Goal: Information Seeking & Learning: Understand process/instructions

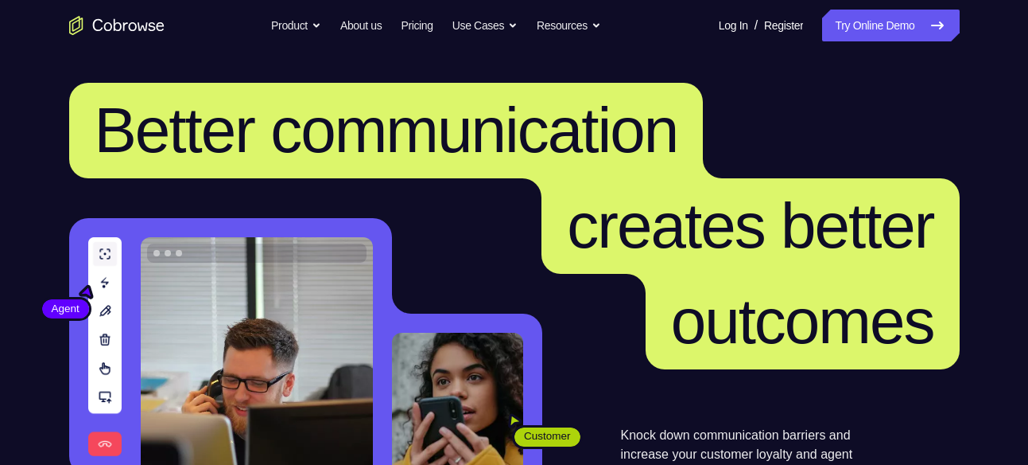
click at [869, 15] on link "Try Online Demo" at bounding box center [890, 26] width 137 height 32
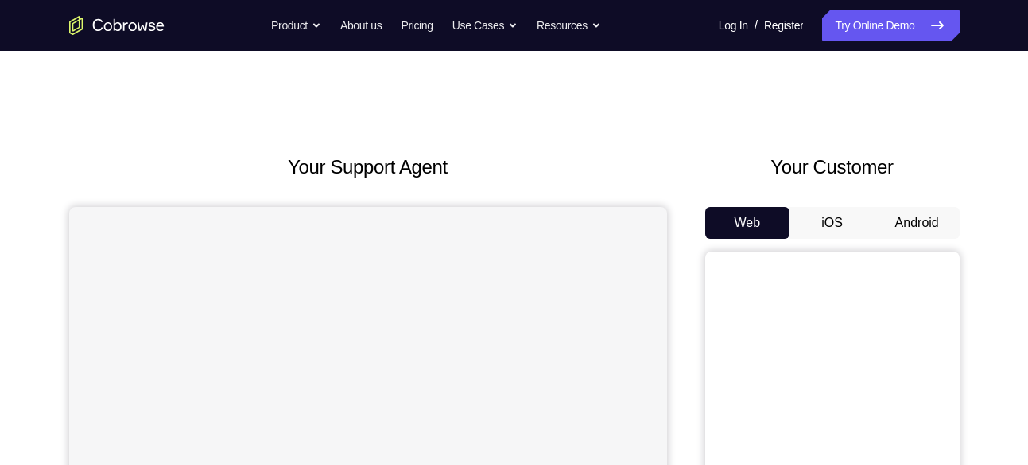
click at [830, 216] on button "iOS" at bounding box center [832, 223] width 85 height 32
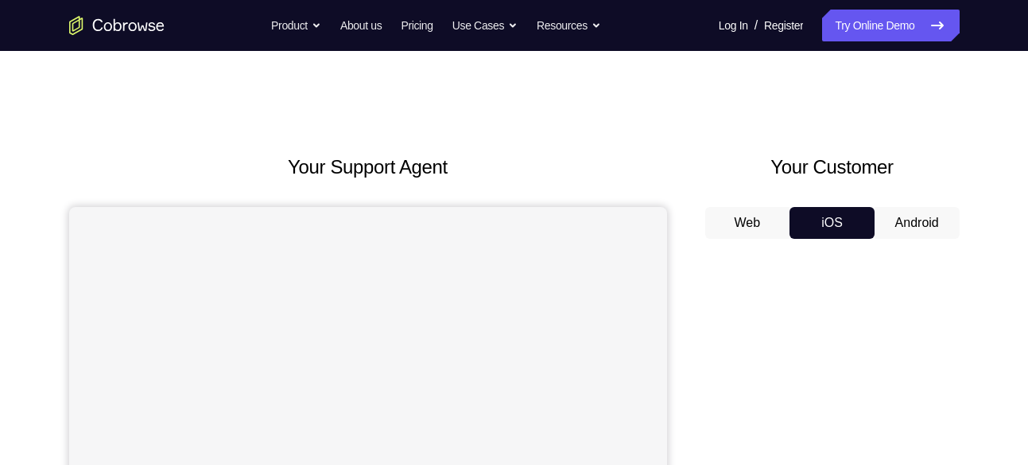
click at [880, 214] on button "Android" at bounding box center [917, 223] width 85 height 32
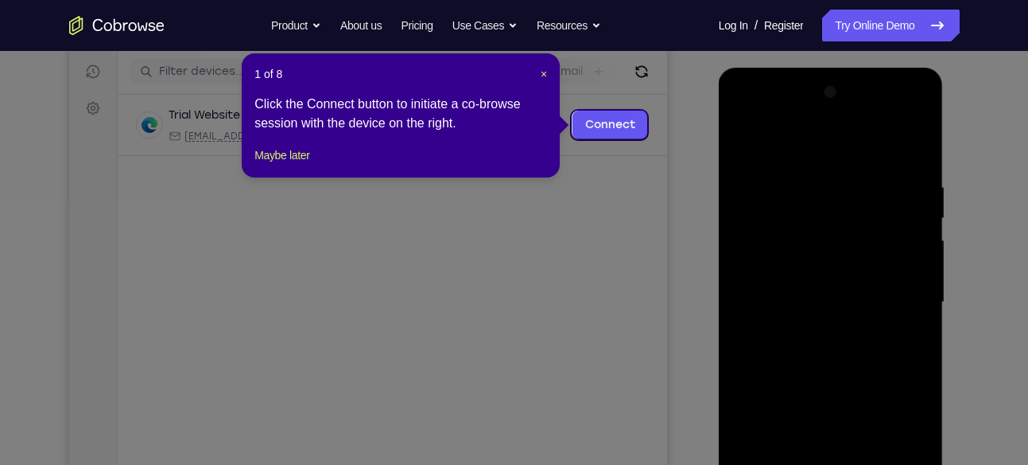
scroll to position [196, 0]
click at [544, 74] on div "1 of 8 × Click the Connect button to initiate a co-browse session with the devi…" at bounding box center [401, 114] width 318 height 124
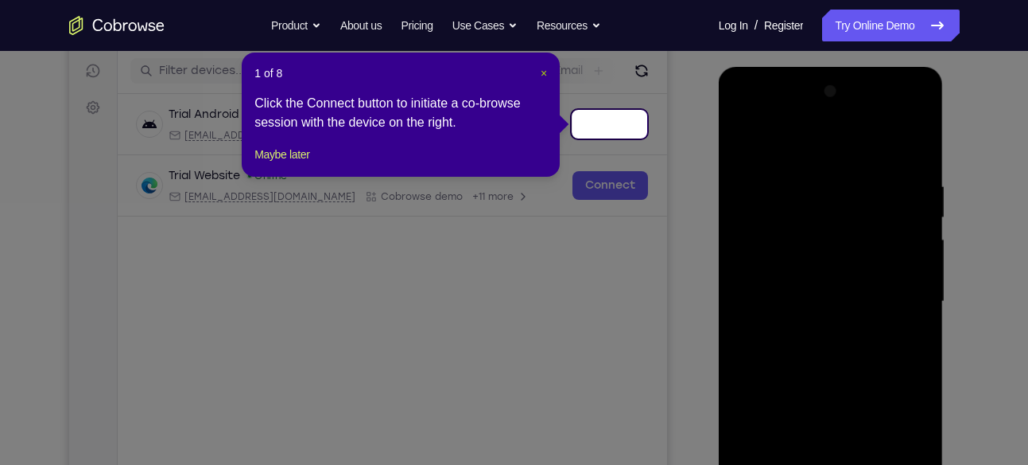
click at [544, 74] on span "×" at bounding box center [544, 73] width 6 height 13
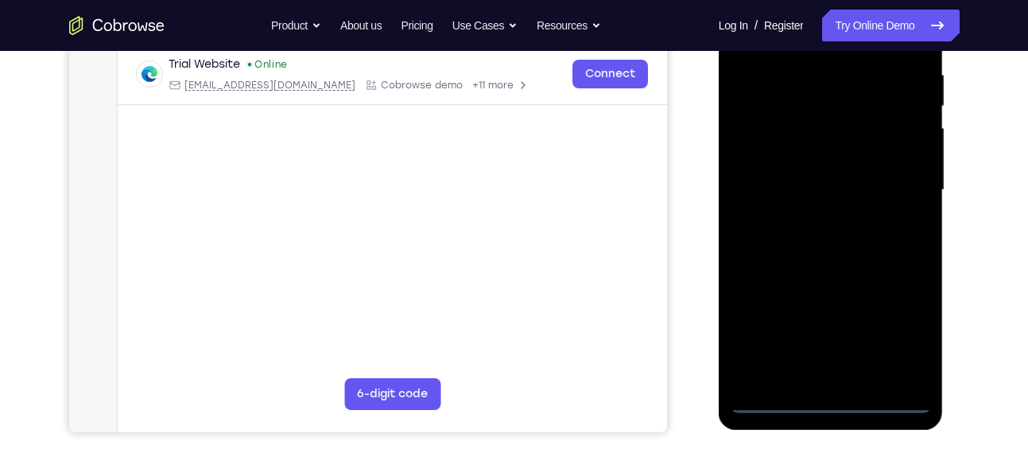
scroll to position [309, 0]
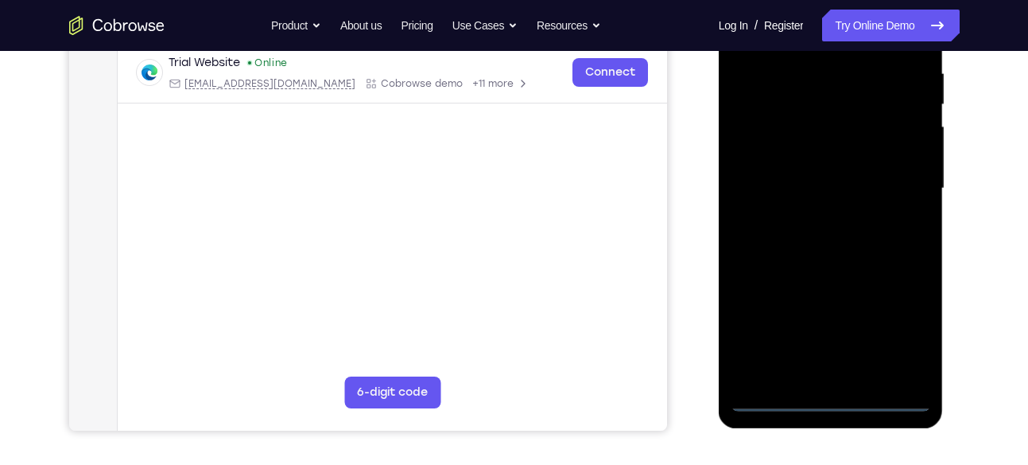
click at [826, 392] on div at bounding box center [831, 188] width 200 height 445
click at [826, 399] on div at bounding box center [831, 188] width 200 height 445
click at [900, 332] on div at bounding box center [831, 188] width 200 height 445
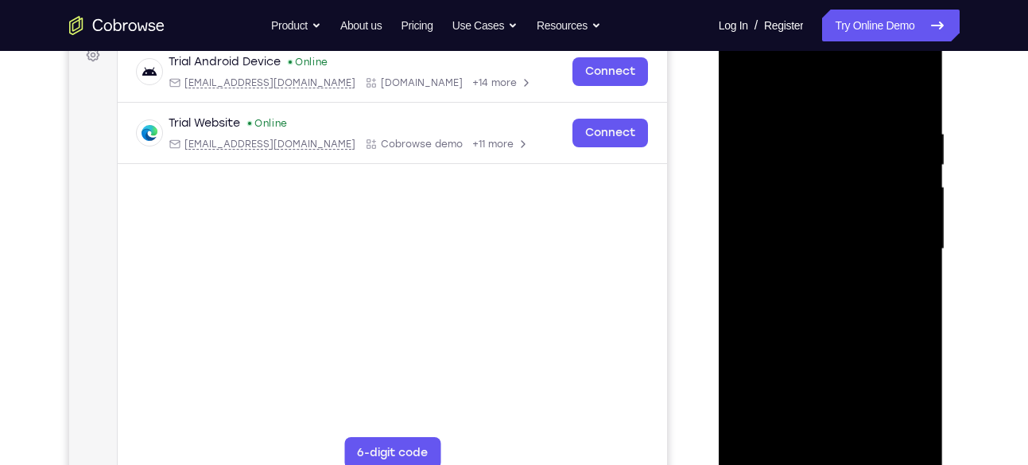
scroll to position [246, 0]
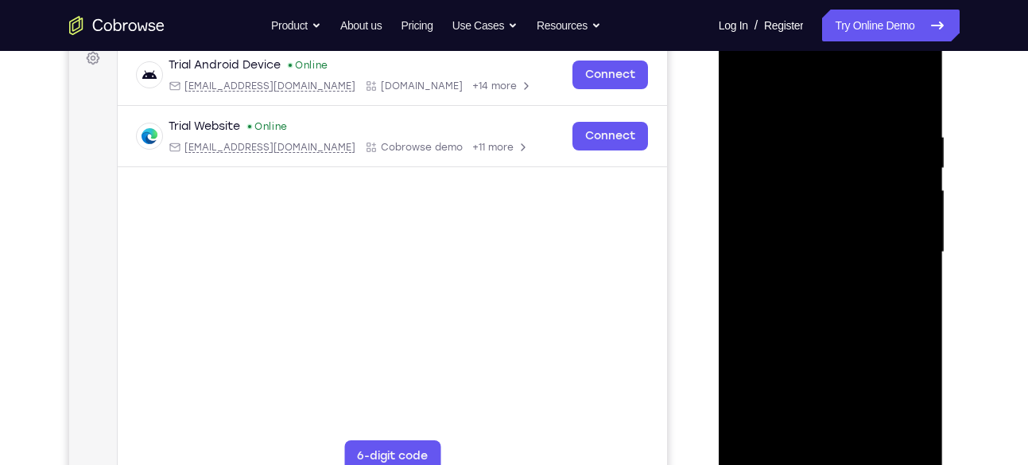
click at [747, 65] on div at bounding box center [831, 251] width 200 height 445
click at [897, 242] on div at bounding box center [831, 251] width 200 height 445
click at [851, 437] on div at bounding box center [831, 251] width 200 height 445
click at [799, 235] on div at bounding box center [831, 251] width 200 height 445
click at [764, 214] on div at bounding box center [831, 251] width 200 height 445
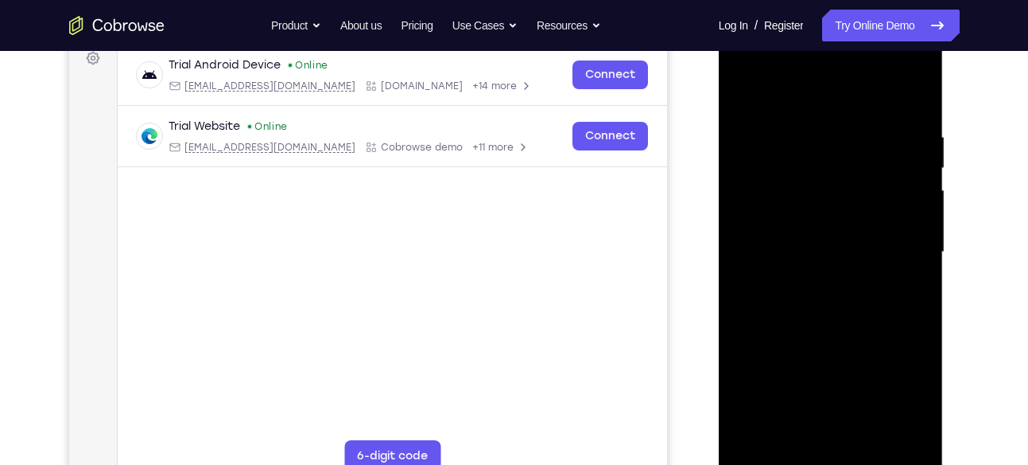
click at [764, 266] on div at bounding box center [831, 251] width 200 height 445
click at [814, 255] on div at bounding box center [831, 251] width 200 height 445
click at [829, 306] on div at bounding box center [831, 251] width 200 height 445
click at [831, 291] on div at bounding box center [831, 251] width 200 height 445
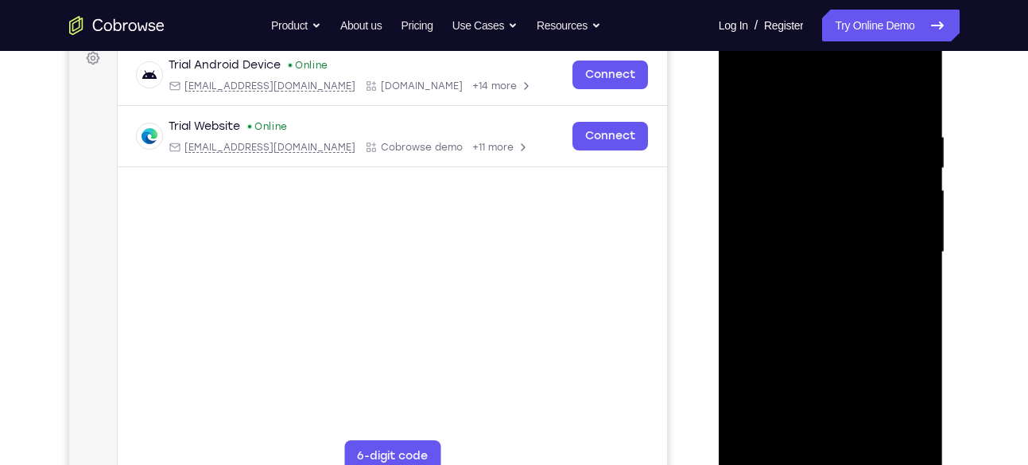
click at [833, 255] on div at bounding box center [831, 251] width 200 height 445
click at [831, 289] on div at bounding box center [831, 251] width 200 height 445
click at [830, 298] on div at bounding box center [831, 251] width 200 height 445
click at [834, 256] on div at bounding box center [831, 251] width 200 height 445
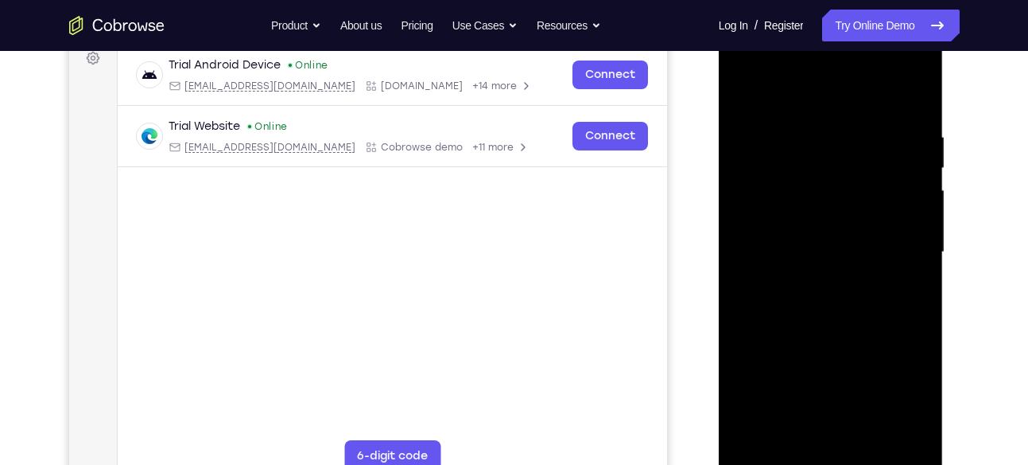
click at [827, 290] on div at bounding box center [831, 251] width 200 height 445
click at [912, 109] on div at bounding box center [831, 251] width 200 height 445
drag, startPoint x: 873, startPoint y: 370, endPoint x: 880, endPoint y: 278, distance: 92.5
click at [880, 278] on div at bounding box center [831, 251] width 200 height 445
click at [917, 225] on div at bounding box center [831, 251] width 200 height 445
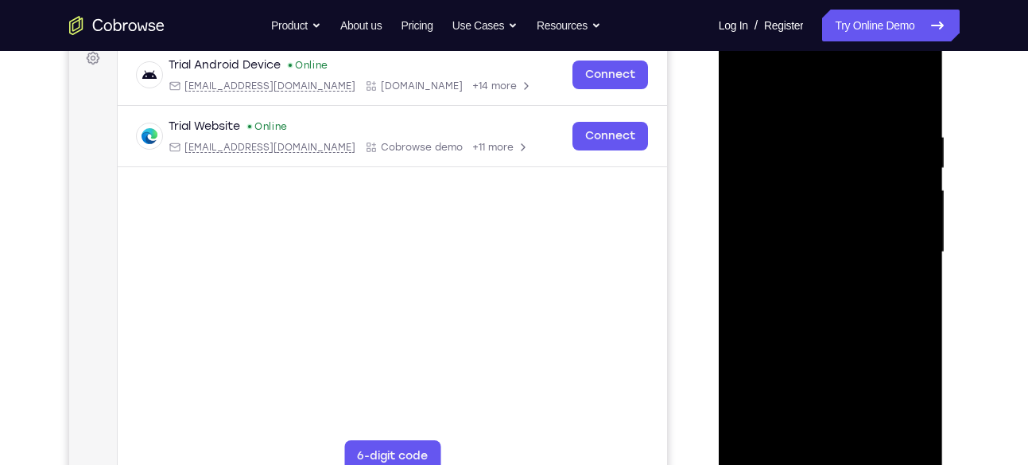
click at [917, 225] on div at bounding box center [831, 251] width 200 height 445
click at [740, 225] on div at bounding box center [831, 251] width 200 height 445
drag, startPoint x: 888, startPoint y: 309, endPoint x: 888, endPoint y: 275, distance: 34.2
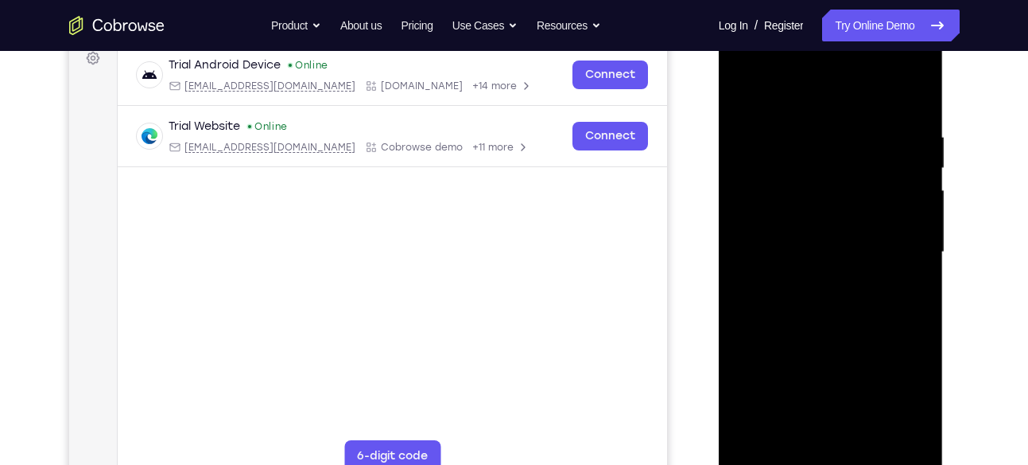
click at [888, 275] on div at bounding box center [831, 251] width 200 height 445
click at [922, 192] on div at bounding box center [831, 251] width 200 height 445
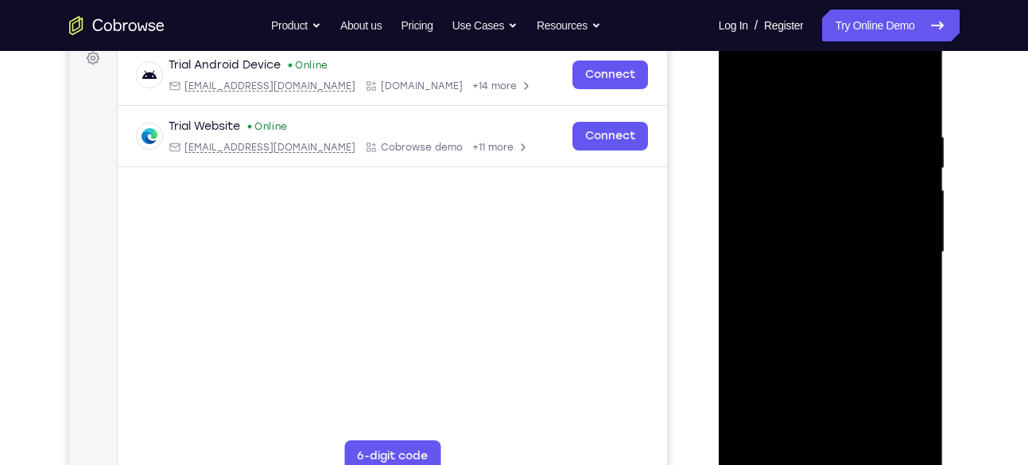
click at [922, 192] on div at bounding box center [831, 251] width 200 height 445
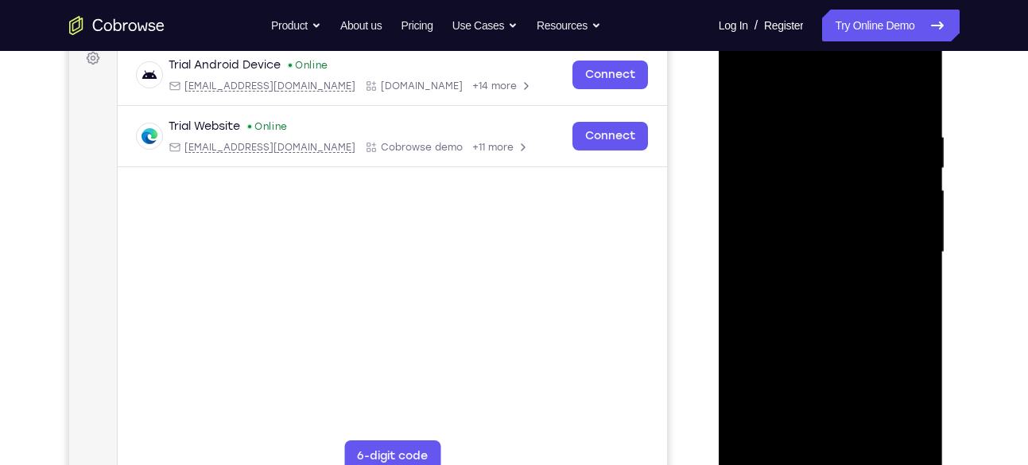
click at [922, 192] on div at bounding box center [831, 251] width 200 height 445
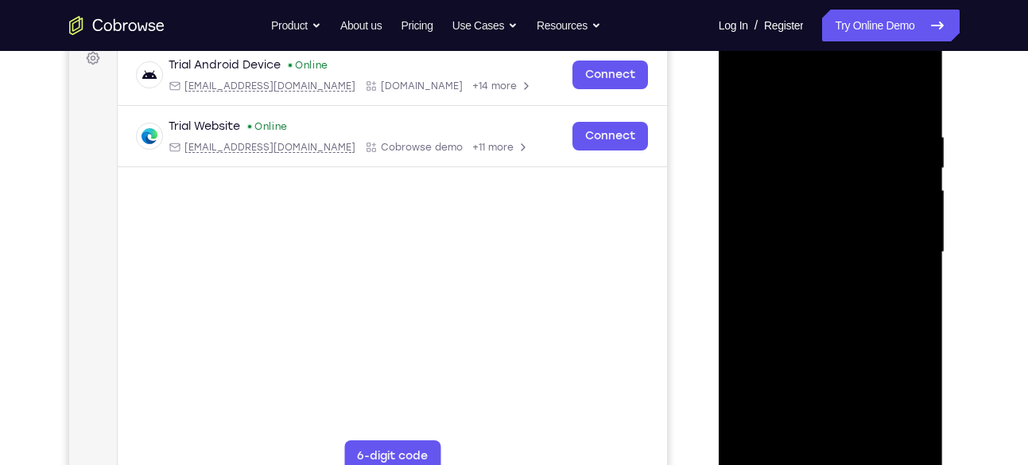
click at [917, 87] on div at bounding box center [831, 251] width 200 height 445
click at [787, 144] on div at bounding box center [831, 251] width 200 height 445
click at [743, 83] on div at bounding box center [831, 251] width 200 height 445
click at [742, 92] on div at bounding box center [831, 251] width 200 height 445
click at [869, 441] on div at bounding box center [831, 251] width 200 height 445
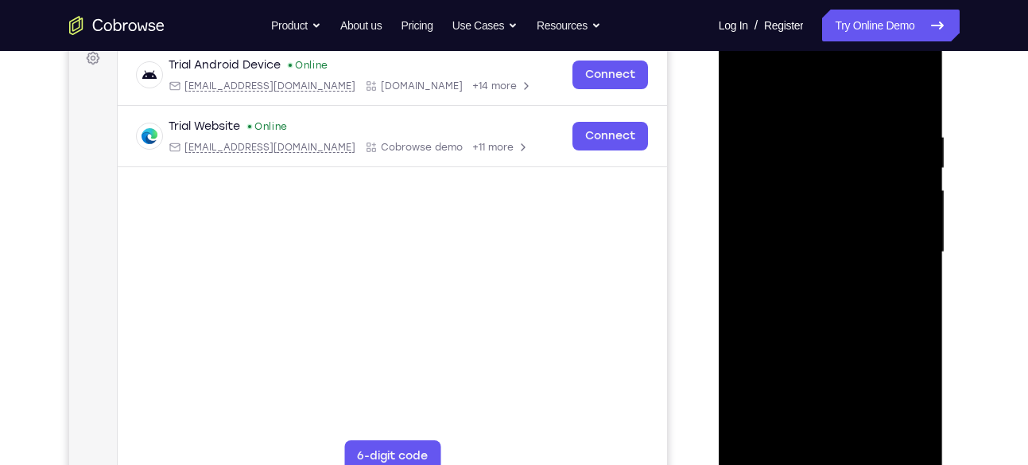
click at [834, 334] on div at bounding box center [831, 251] width 200 height 445
click at [908, 204] on div at bounding box center [831, 251] width 200 height 445
click at [877, 118] on div at bounding box center [831, 251] width 200 height 445
click at [748, 96] on div at bounding box center [831, 251] width 200 height 445
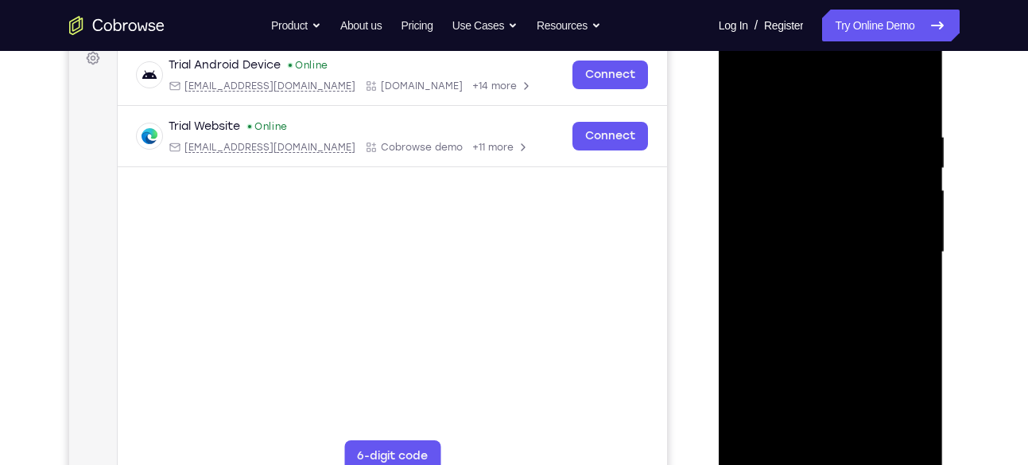
click at [775, 454] on div at bounding box center [831, 251] width 200 height 445
click at [774, 457] on div at bounding box center [831, 251] width 200 height 445
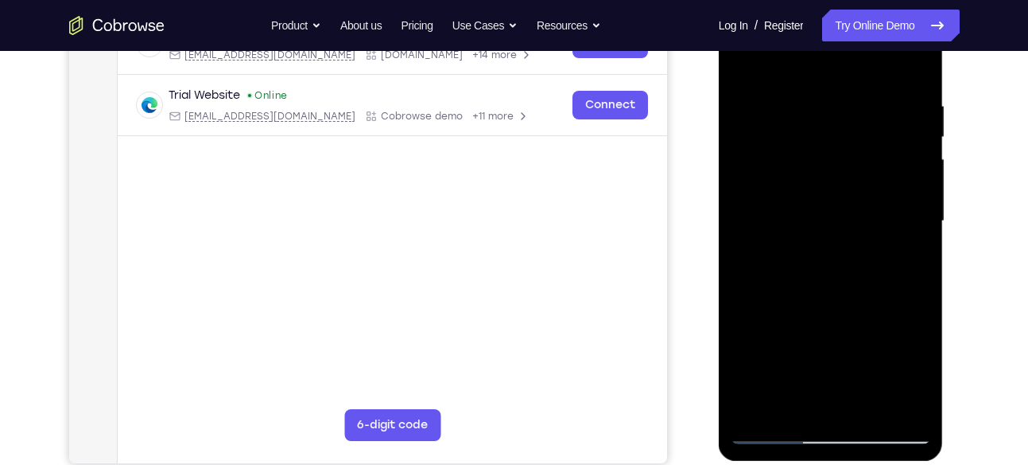
scroll to position [278, 0]
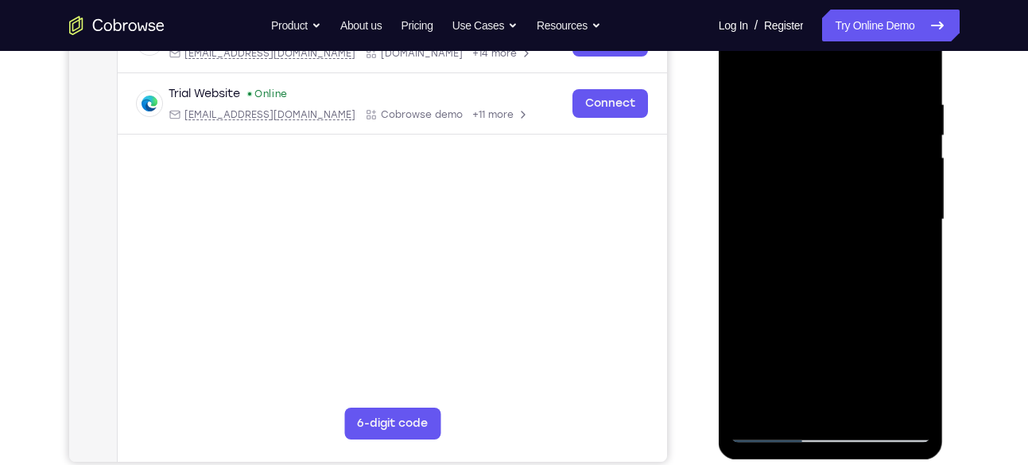
click at [775, 430] on div at bounding box center [831, 219] width 200 height 445
click at [759, 433] on div at bounding box center [831, 219] width 200 height 445
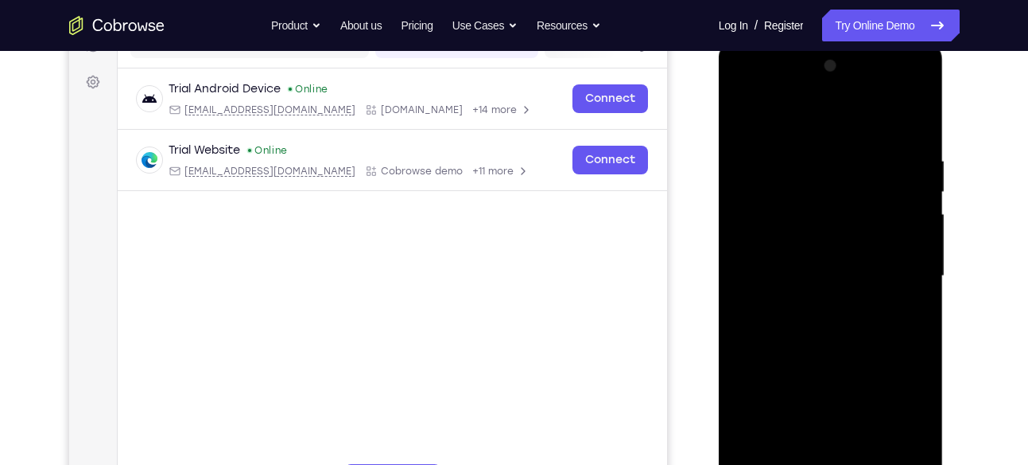
scroll to position [221, 0]
click at [744, 115] on div at bounding box center [831, 276] width 200 height 445
click at [746, 109] on div at bounding box center [831, 276] width 200 height 445
drag, startPoint x: 818, startPoint y: 393, endPoint x: 843, endPoint y: 223, distance: 172.0
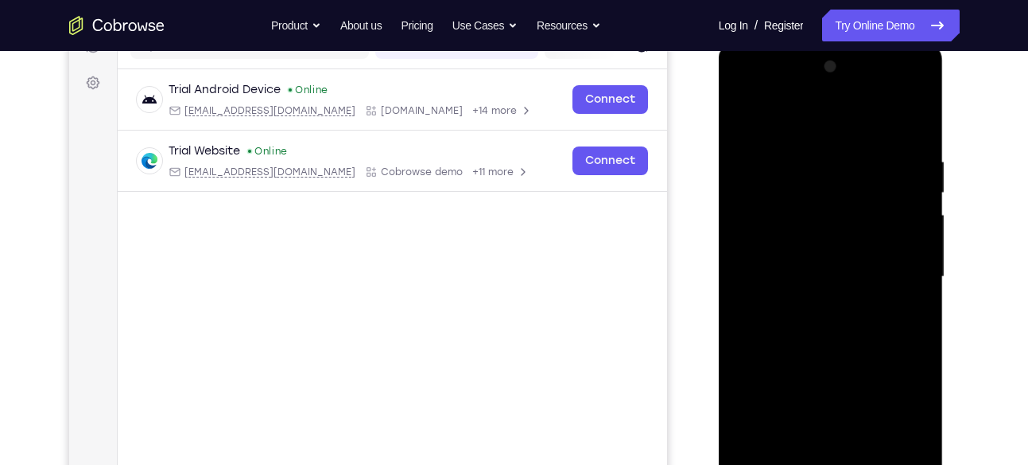
click at [843, 223] on div at bounding box center [831, 276] width 200 height 445
drag, startPoint x: 832, startPoint y: 385, endPoint x: 856, endPoint y: 242, distance: 145.1
click at [856, 242] on div at bounding box center [831, 276] width 200 height 445
drag, startPoint x: 857, startPoint y: 352, endPoint x: 888, endPoint y: 242, distance: 113.8
click at [888, 242] on div at bounding box center [831, 276] width 200 height 445
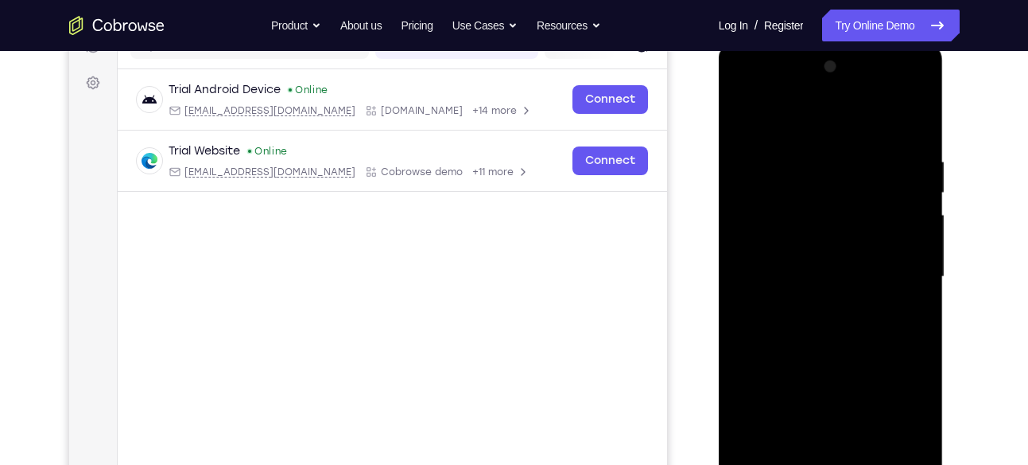
click at [915, 369] on div at bounding box center [831, 276] width 200 height 445
drag, startPoint x: 797, startPoint y: 413, endPoint x: 831, endPoint y: 212, distance: 203.3
click at [831, 212] on div at bounding box center [831, 276] width 200 height 445
drag, startPoint x: 818, startPoint y: 411, endPoint x: 838, endPoint y: 291, distance: 121.6
click at [838, 291] on div at bounding box center [831, 276] width 200 height 445
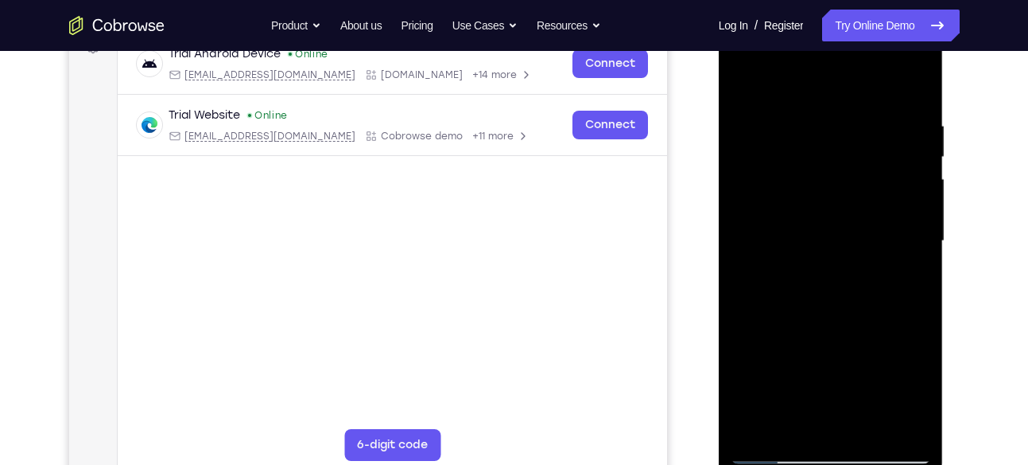
scroll to position [254, 0]
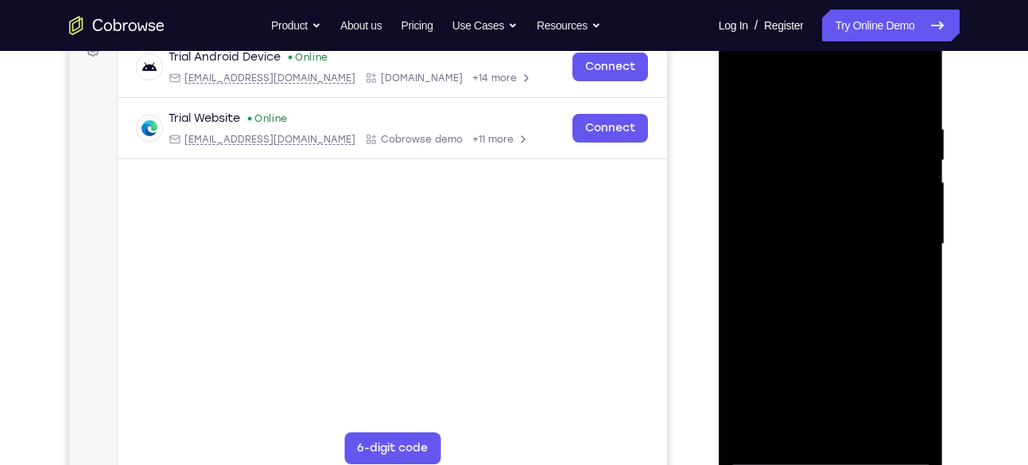
drag, startPoint x: 846, startPoint y: 306, endPoint x: 854, endPoint y: 175, distance: 131.5
click at [854, 175] on div at bounding box center [831, 243] width 200 height 445
drag, startPoint x: 854, startPoint y: 286, endPoint x: 857, endPoint y: 347, distance: 60.5
click at [857, 347] on div at bounding box center [831, 243] width 200 height 445
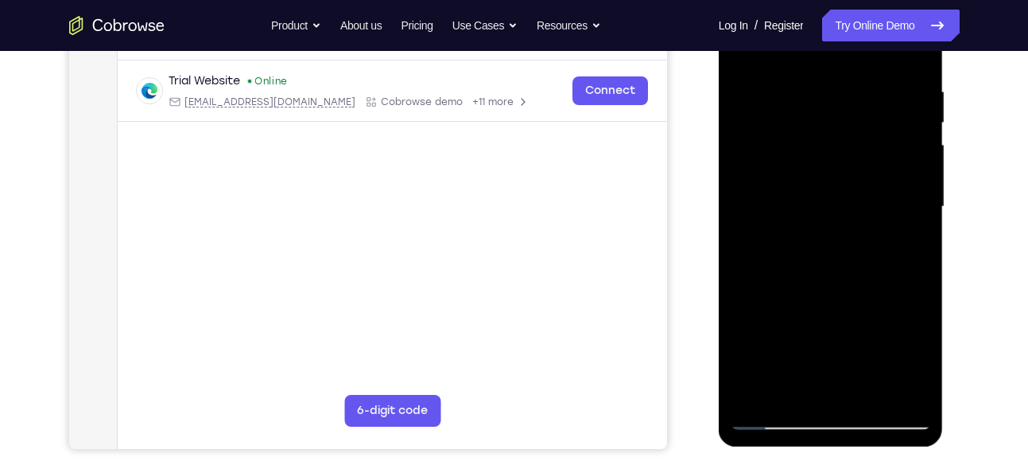
scroll to position [290, 0]
drag, startPoint x: 791, startPoint y: 312, endPoint x: 794, endPoint y: 122, distance: 189.3
click at [794, 122] on div at bounding box center [831, 207] width 200 height 445
drag, startPoint x: 838, startPoint y: 291, endPoint x: 842, endPoint y: 182, distance: 109.0
click at [842, 182] on div at bounding box center [831, 207] width 200 height 445
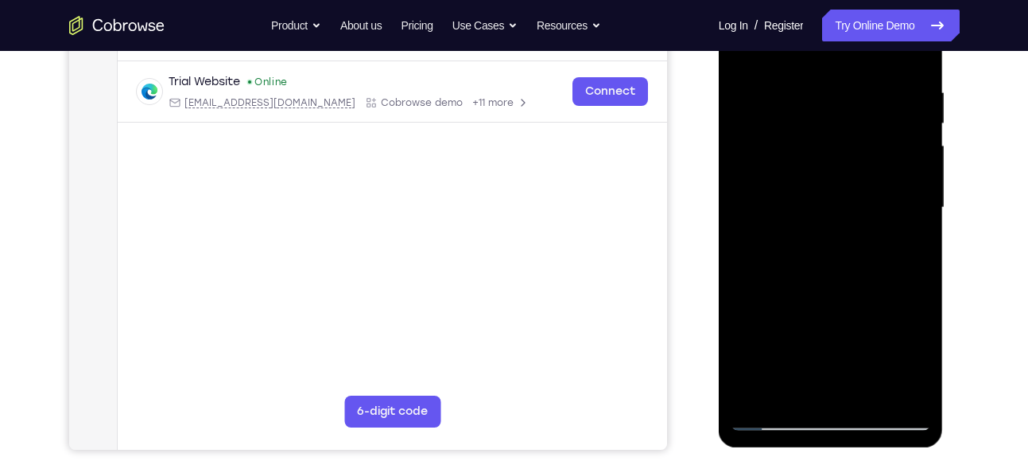
drag, startPoint x: 905, startPoint y: 318, endPoint x: 903, endPoint y: 164, distance: 154.3
click at [903, 164] on div at bounding box center [831, 207] width 200 height 445
drag, startPoint x: 873, startPoint y: 320, endPoint x: 878, endPoint y: 185, distance: 135.3
click at [878, 185] on div at bounding box center [831, 207] width 200 height 445
drag, startPoint x: 905, startPoint y: 303, endPoint x: 905, endPoint y: 219, distance: 84.3
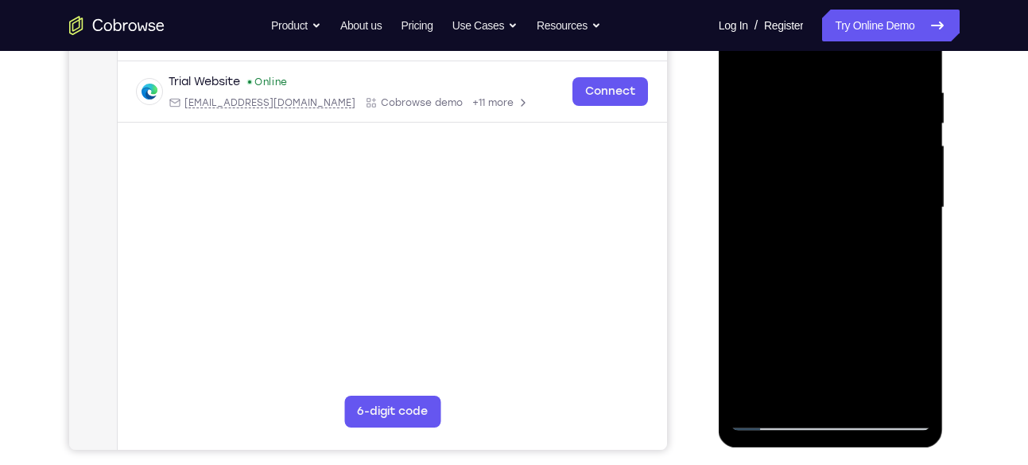
click at [905, 219] on div at bounding box center [831, 207] width 200 height 445
click at [919, 332] on div at bounding box center [831, 207] width 200 height 445
drag, startPoint x: 855, startPoint y: 326, endPoint x: 865, endPoint y: 107, distance: 219.0
click at [865, 107] on div at bounding box center [831, 207] width 200 height 445
drag, startPoint x: 859, startPoint y: 253, endPoint x: 874, endPoint y: 129, distance: 125.0
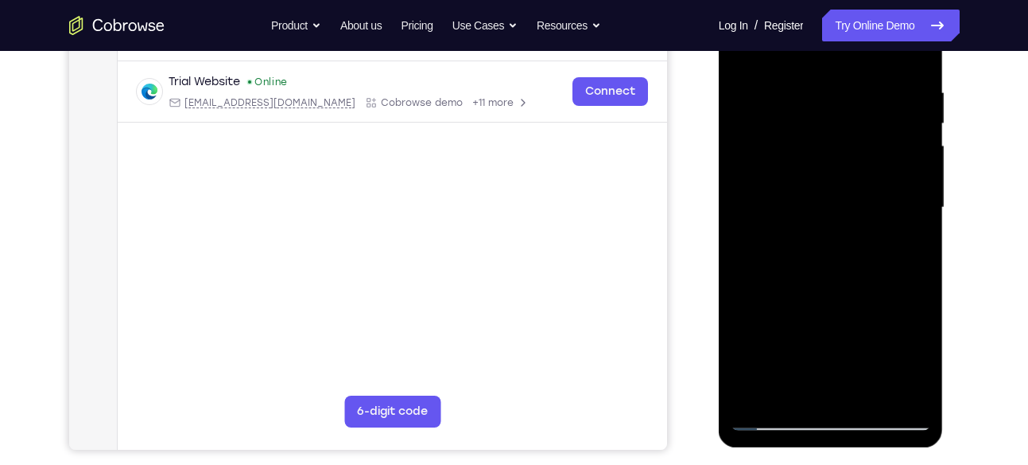
click at [874, 129] on div at bounding box center [831, 207] width 200 height 445
click at [917, 228] on div at bounding box center [831, 207] width 200 height 445
drag, startPoint x: 845, startPoint y: 328, endPoint x: 878, endPoint y: 154, distance: 177.2
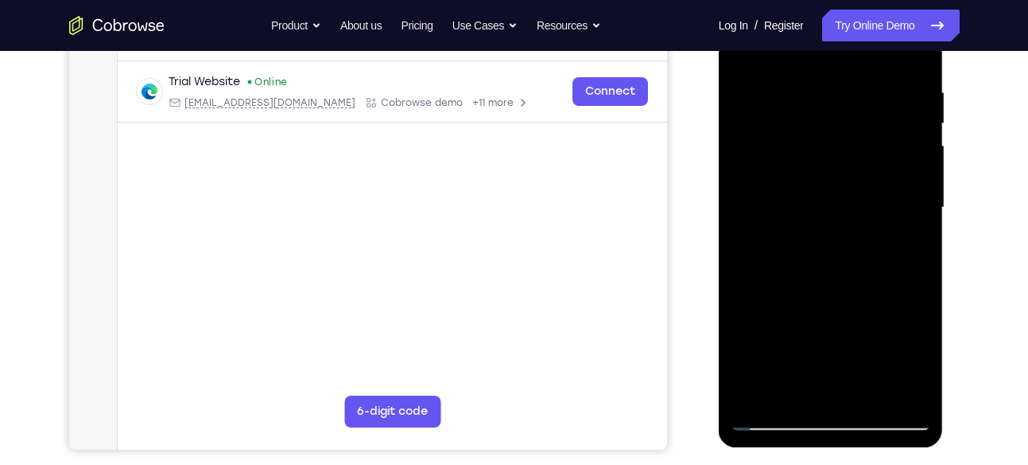
click at [878, 154] on div at bounding box center [831, 207] width 200 height 445
drag, startPoint x: 860, startPoint y: 320, endPoint x: 887, endPoint y: 177, distance: 144.9
click at [887, 177] on div at bounding box center [831, 207] width 200 height 445
drag, startPoint x: 884, startPoint y: 286, endPoint x: 889, endPoint y: 269, distance: 18.1
click at [889, 269] on div at bounding box center [831, 207] width 200 height 445
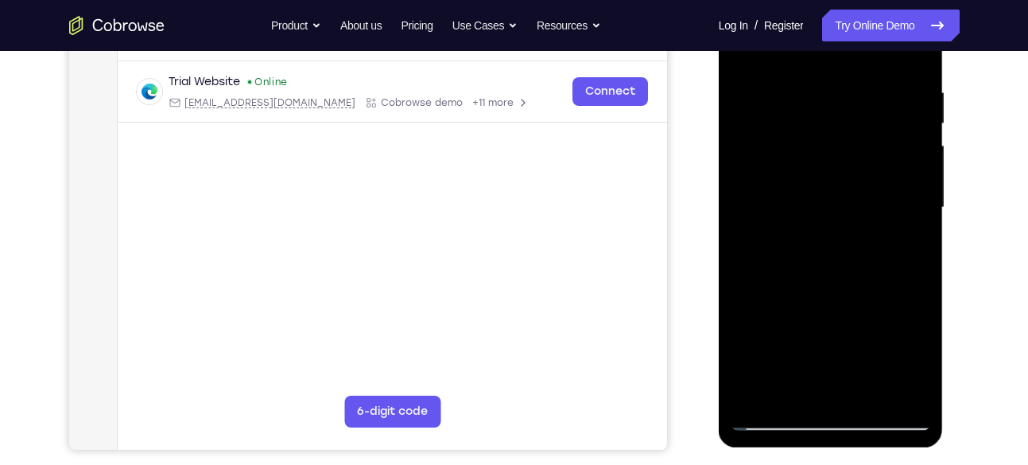
drag, startPoint x: 908, startPoint y: 285, endPoint x: 914, endPoint y: 259, distance: 26.1
click at [914, 259] on div at bounding box center [831, 207] width 200 height 445
click at [927, 239] on div at bounding box center [831, 207] width 200 height 445
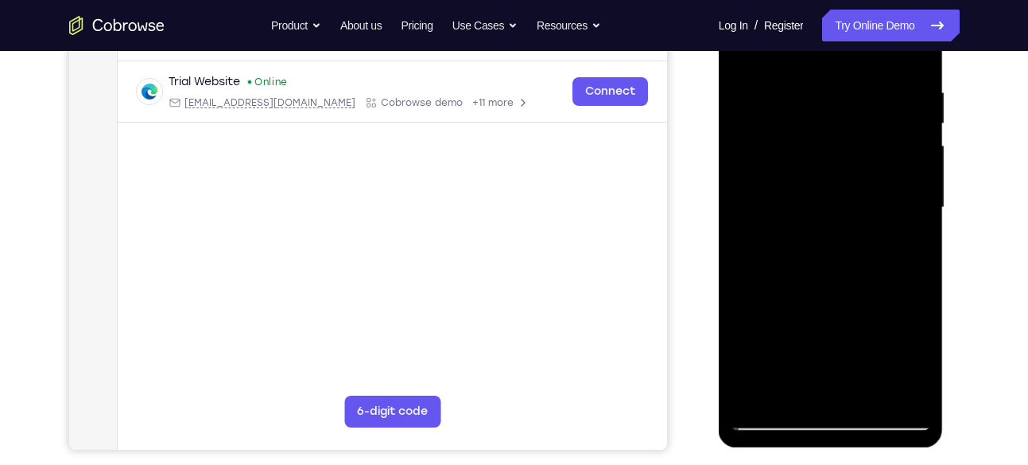
click at [927, 239] on div at bounding box center [831, 207] width 200 height 445
drag, startPoint x: 908, startPoint y: 276, endPoint x: 908, endPoint y: 244, distance: 31.8
click at [908, 244] on div at bounding box center [831, 207] width 200 height 445
